Goal: Transaction & Acquisition: Purchase product/service

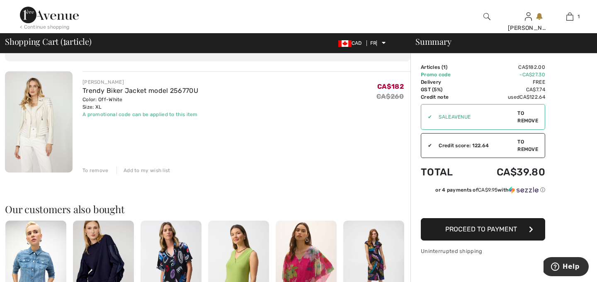
scroll to position [50, 0]
click at [40, 139] on img at bounding box center [39, 122] width 68 height 101
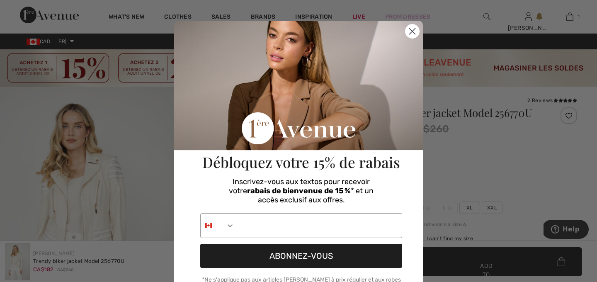
scroll to position [66, 0]
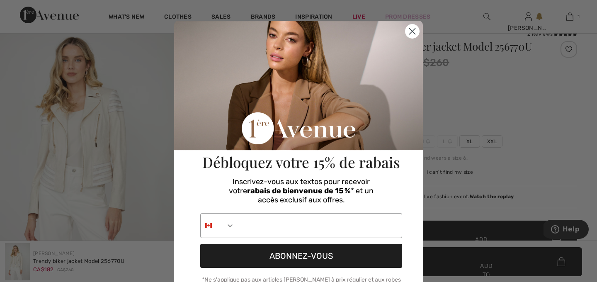
checkbox input "true"
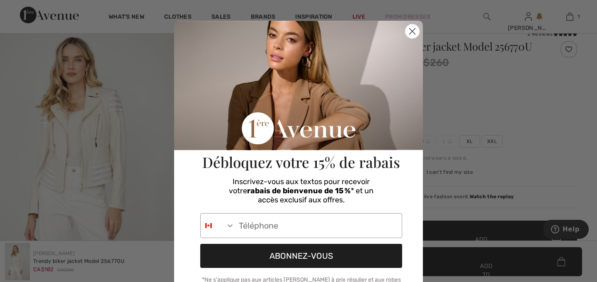
click at [413, 32] on icon "Close dialog" at bounding box center [413, 32] width 6 height 6
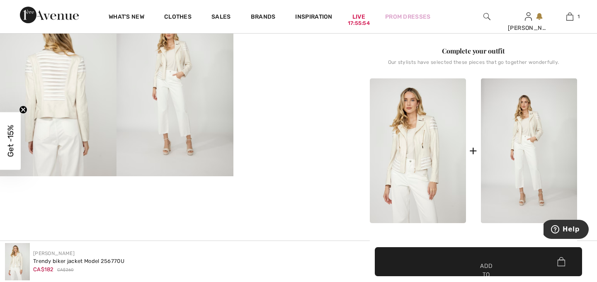
scroll to position [348, 0]
click at [58, 90] on img at bounding box center [58, 88] width 117 height 175
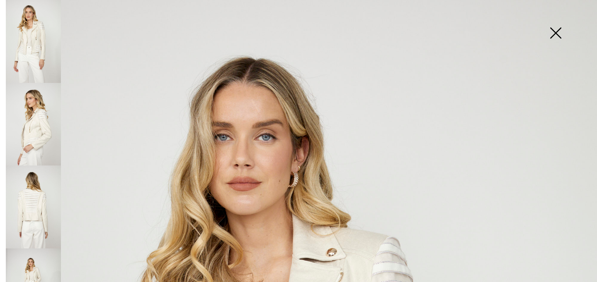
click at [36, 207] on img at bounding box center [33, 207] width 55 height 83
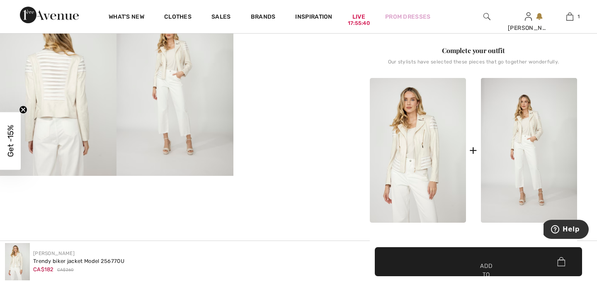
scroll to position [17, 0]
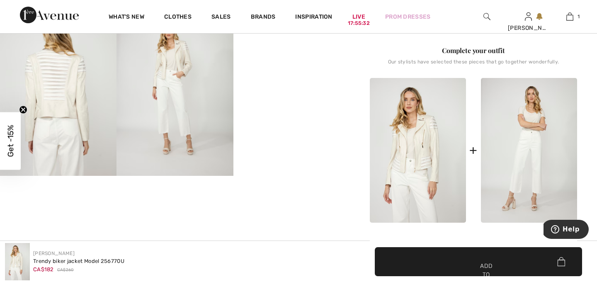
click at [537, 154] on img at bounding box center [529, 150] width 96 height 145
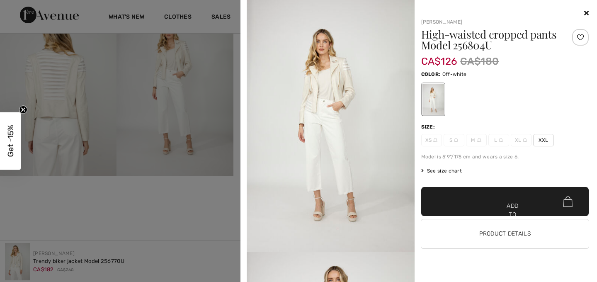
click at [446, 250] on div "✔ Added to cart Add to cart Product details" at bounding box center [505, 221] width 168 height 68
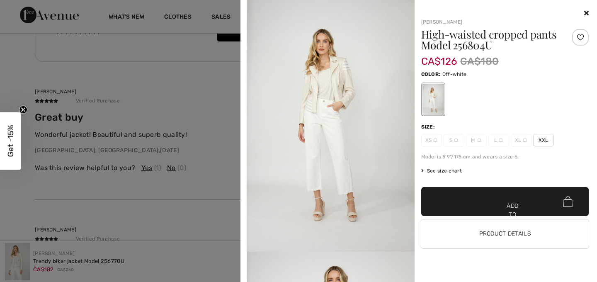
scroll to position [1178, 0]
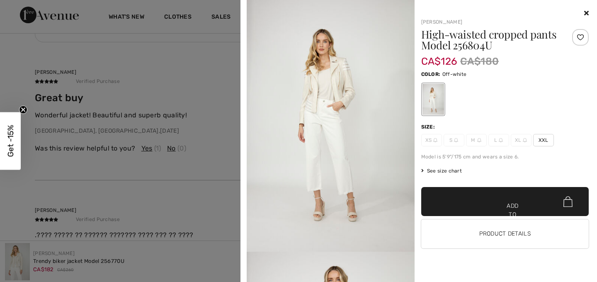
click at [587, 13] on icon at bounding box center [587, 13] width 5 height 7
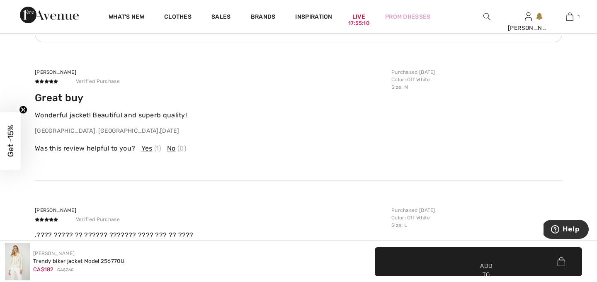
click at [261, 236] on div ".???? ????? ?? ?????? ??????? ???? ??? ?? ???? 7 months ago" at bounding box center [211, 242] width 352 height 25
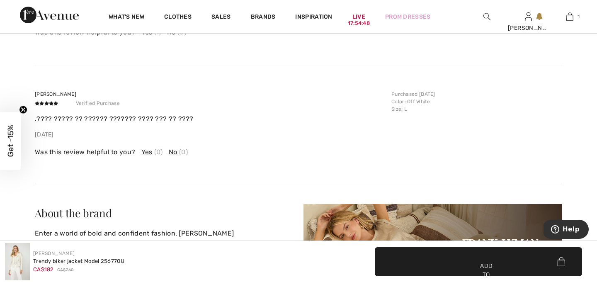
scroll to position [1278, 0]
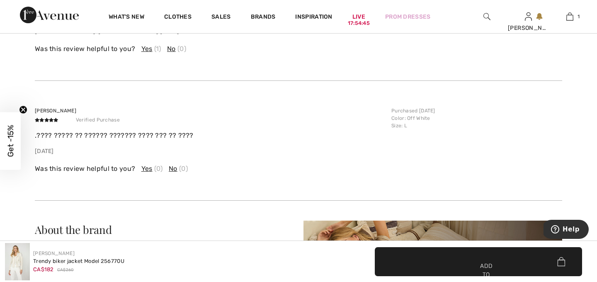
click at [173, 165] on font "No" at bounding box center [173, 169] width 9 height 8
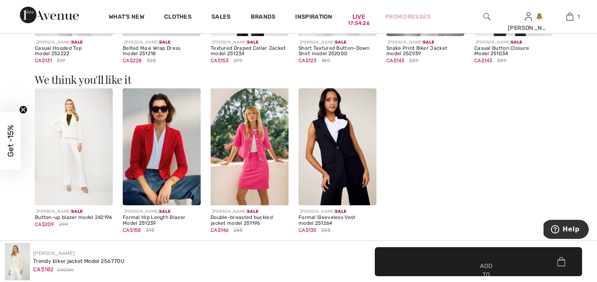
scroll to position [896, 0]
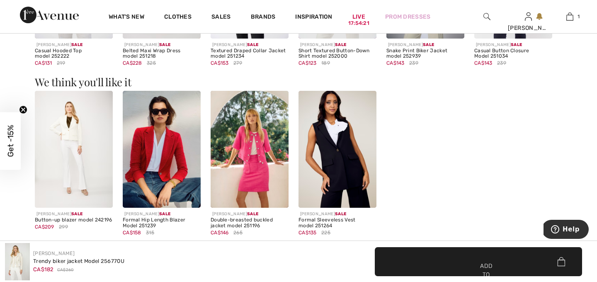
click at [337, 154] on img at bounding box center [338, 149] width 78 height 117
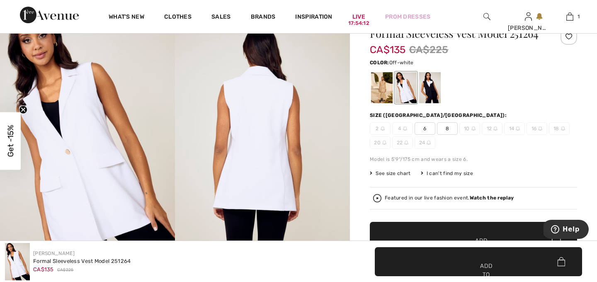
scroll to position [66, 0]
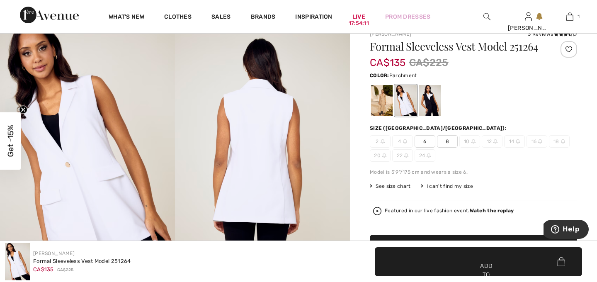
click at [382, 102] on div at bounding box center [382, 100] width 22 height 31
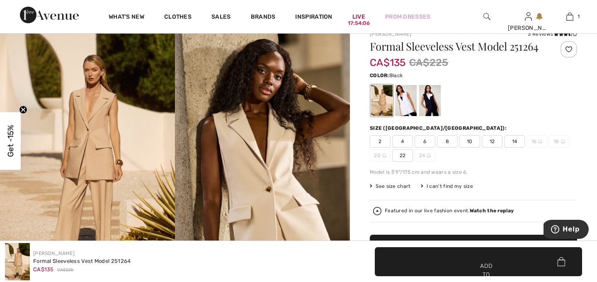
click at [432, 105] on div at bounding box center [430, 100] width 22 height 31
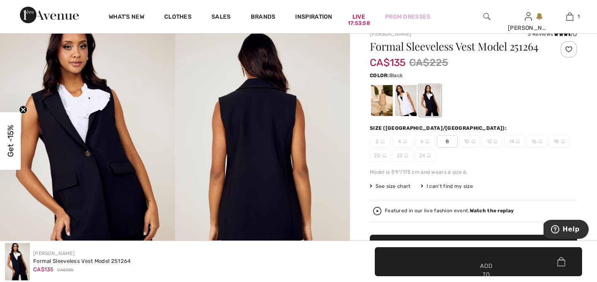
click at [539, 95] on div at bounding box center [473, 100] width 207 height 34
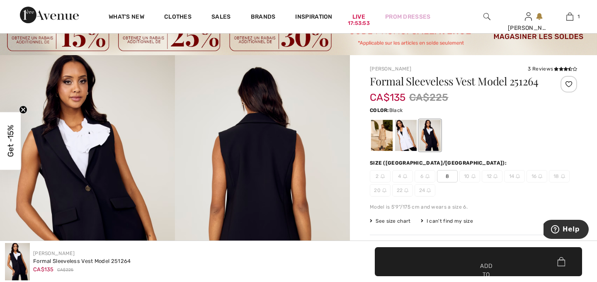
scroll to position [17, 0]
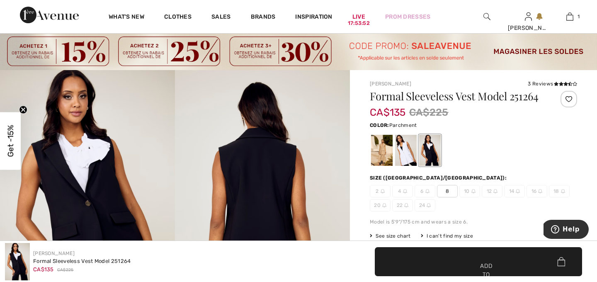
click at [382, 157] on div at bounding box center [382, 150] width 22 height 31
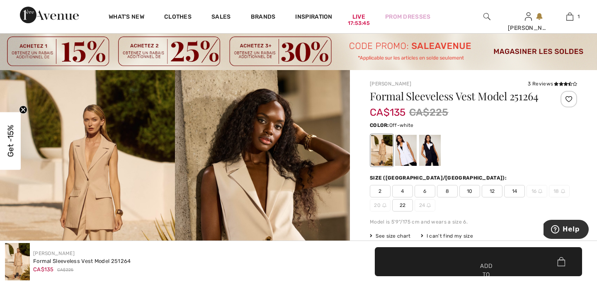
click at [408, 156] on div at bounding box center [406, 150] width 22 height 31
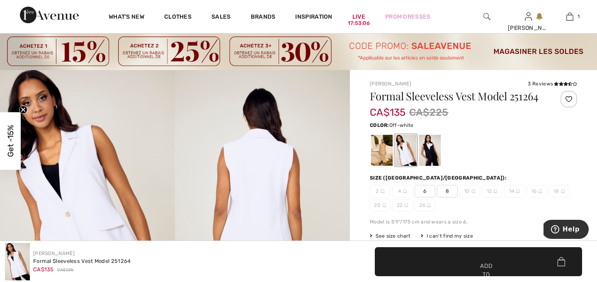
click at [485, 19] on img at bounding box center [487, 17] width 7 height 10
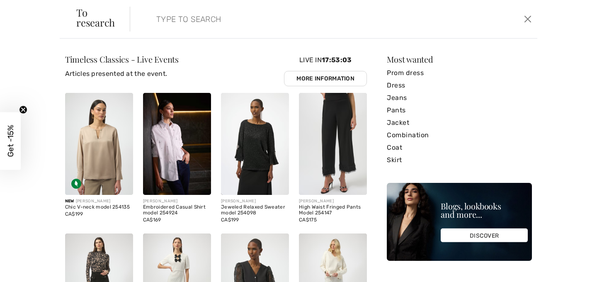
type input "p"
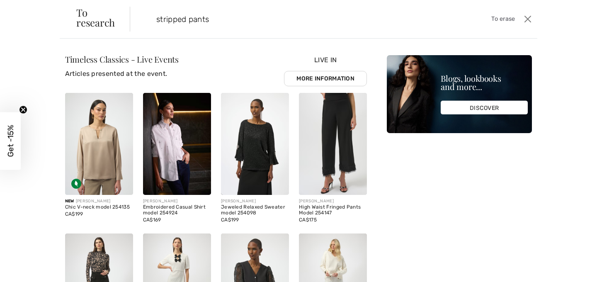
type input "stripped pants"
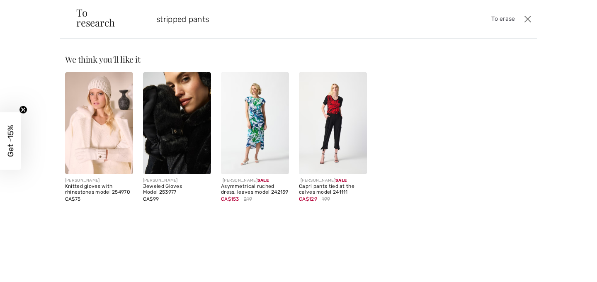
click at [97, 143] on img at bounding box center [99, 123] width 68 height 102
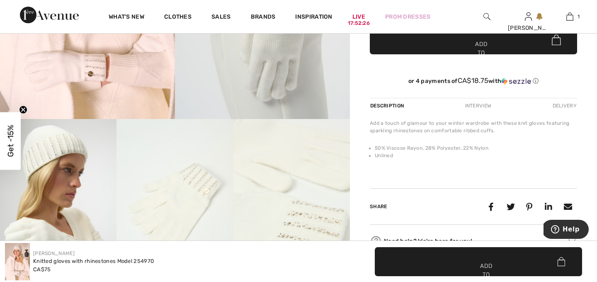
scroll to position [216, 0]
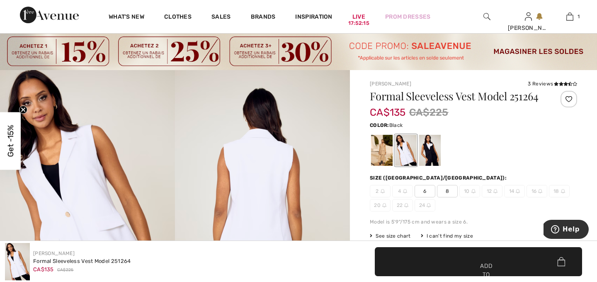
click at [445, 150] on div at bounding box center [473, 150] width 207 height 34
click at [434, 153] on div at bounding box center [430, 150] width 22 height 31
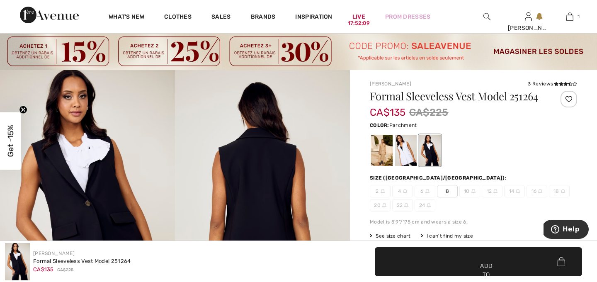
click at [384, 157] on div at bounding box center [382, 150] width 22 height 31
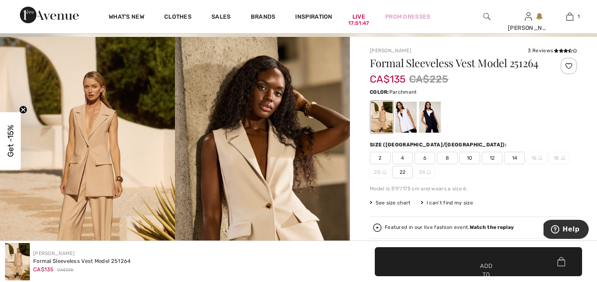
scroll to position [33, 0]
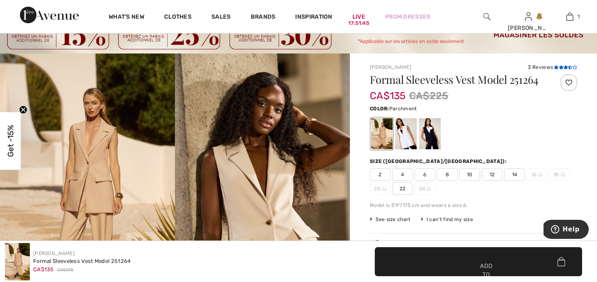
click at [565, 68] on icon at bounding box center [566, 67] width 5 height 4
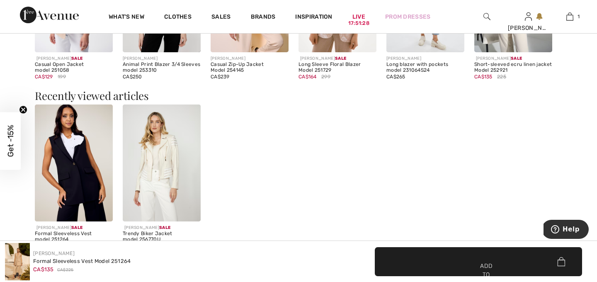
scroll to position [1146, 0]
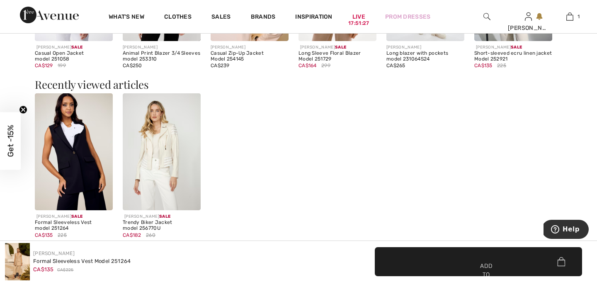
click at [176, 149] on img at bounding box center [162, 151] width 78 height 117
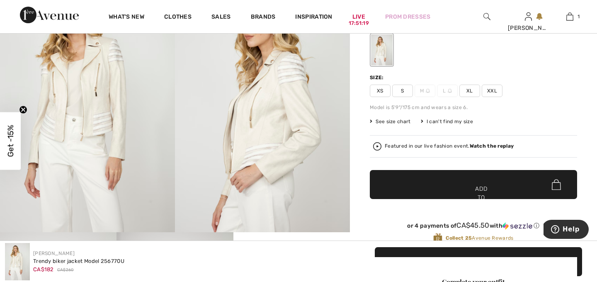
scroll to position [133, 0]
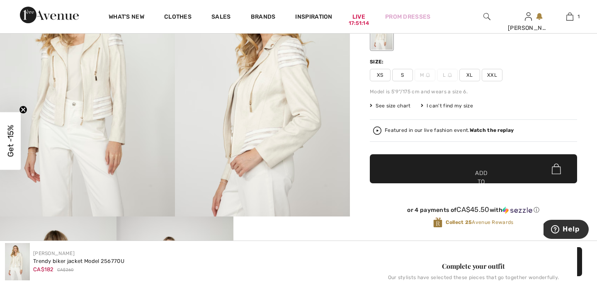
click at [390, 107] on font "See size chart" at bounding box center [393, 106] width 35 height 6
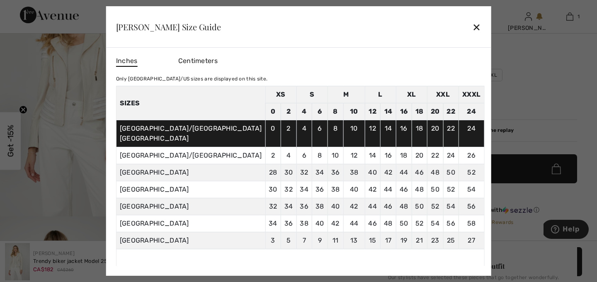
click at [472, 28] on font "✕" at bounding box center [476, 28] width 9 height 12
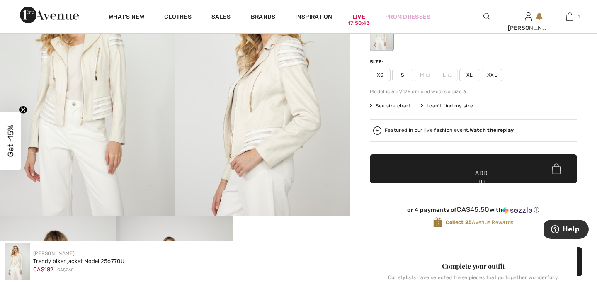
click at [390, 106] on font "See size chart" at bounding box center [393, 106] width 35 height 6
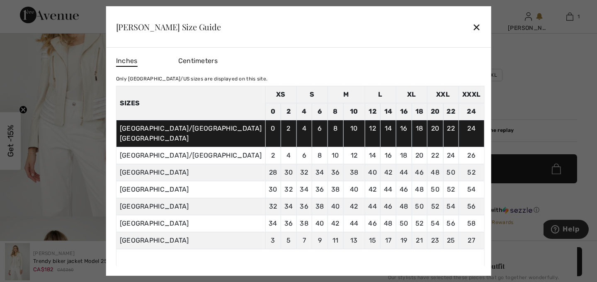
click at [363, 265] on td at bounding box center [300, 257] width 368 height 17
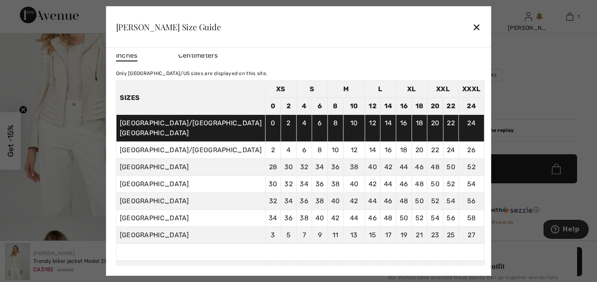
scroll to position [0, 0]
